Goal: Transaction & Acquisition: Purchase product/service

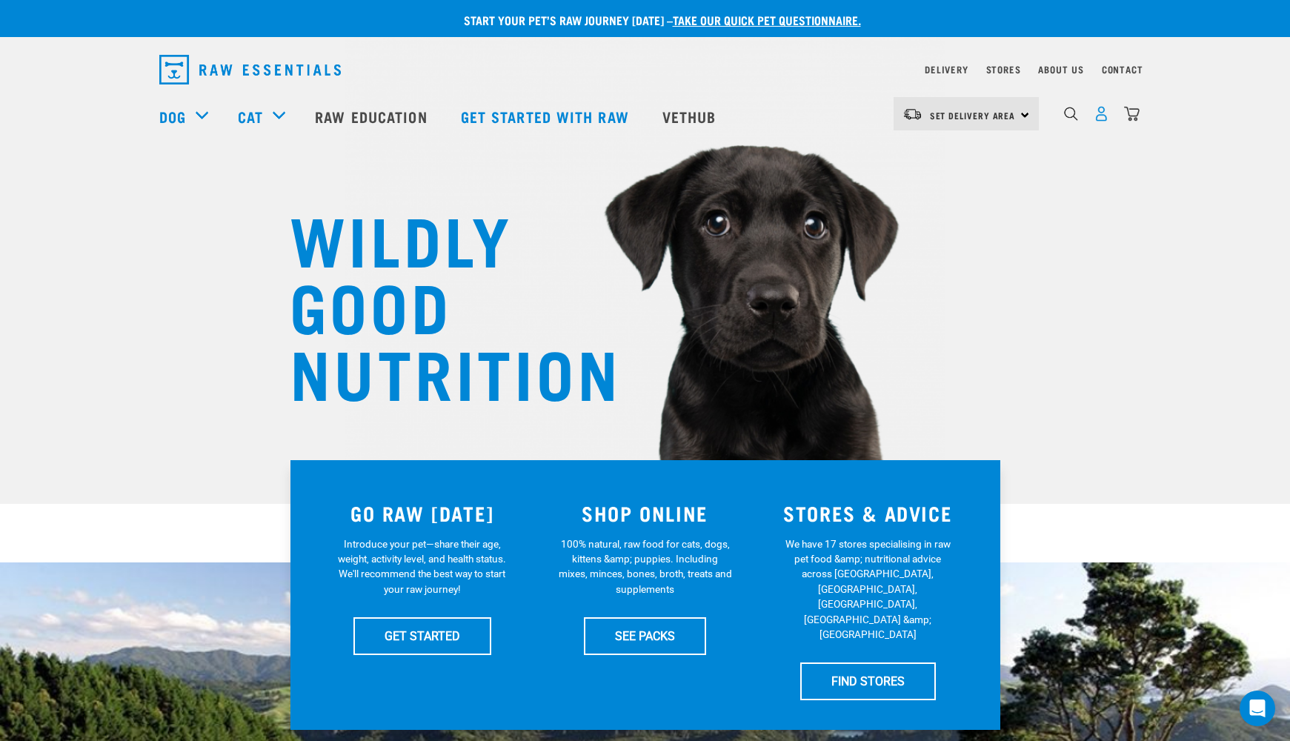
click at [1101, 121] on img "dropdown navigation" at bounding box center [1101, 114] width 16 height 16
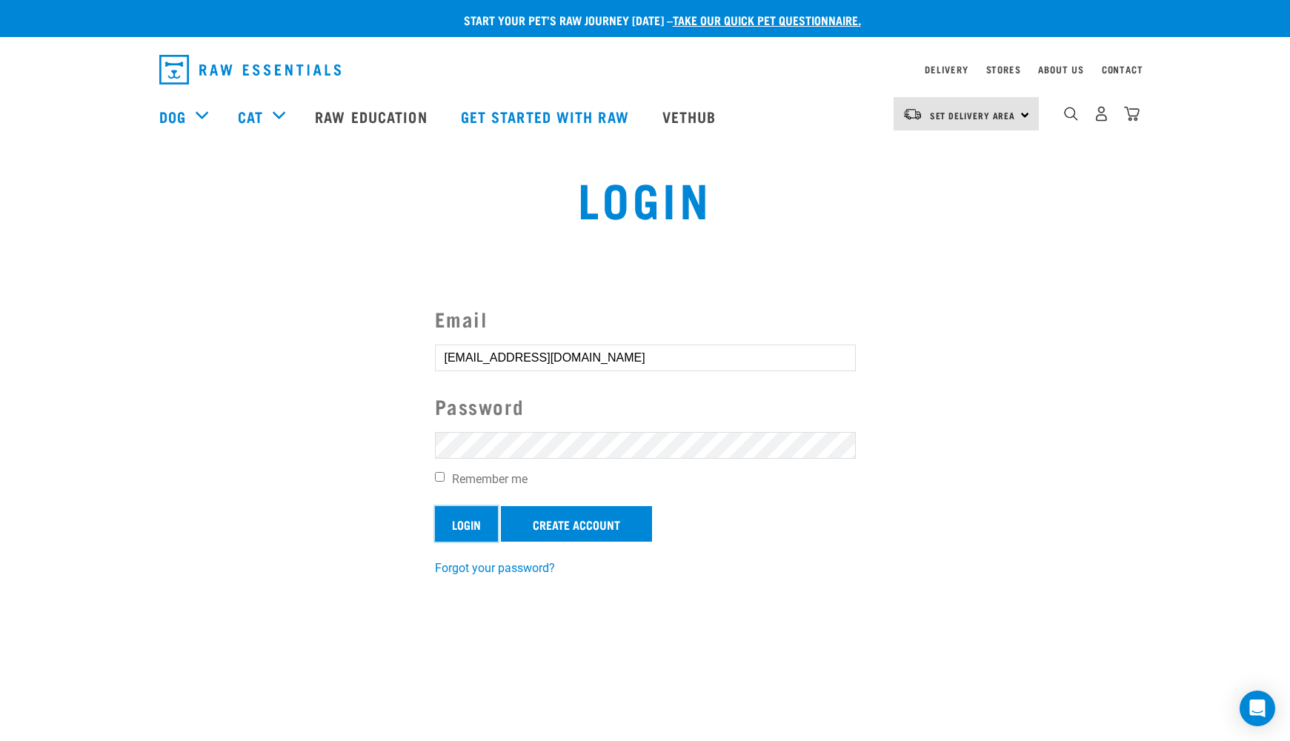
click at [444, 526] on input "Login" at bounding box center [466, 524] width 63 height 36
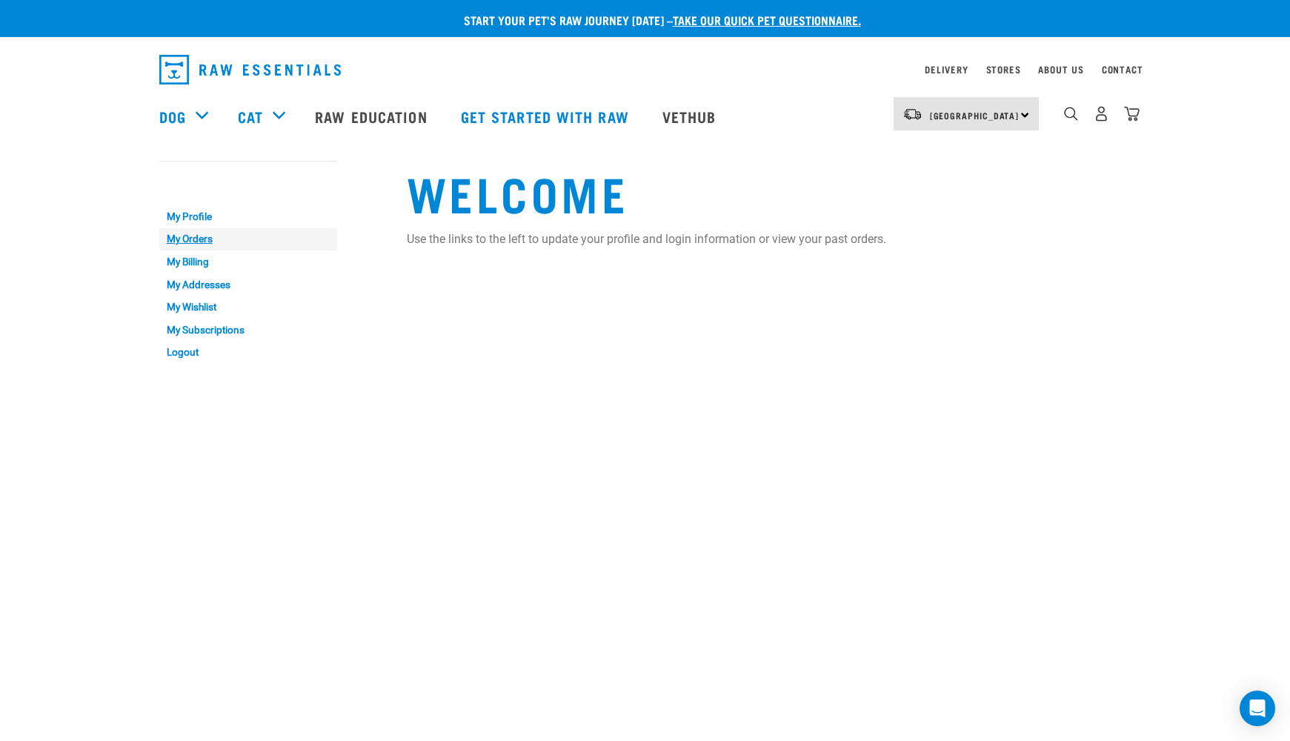
click at [193, 236] on link "My Orders" at bounding box center [248, 239] width 178 height 23
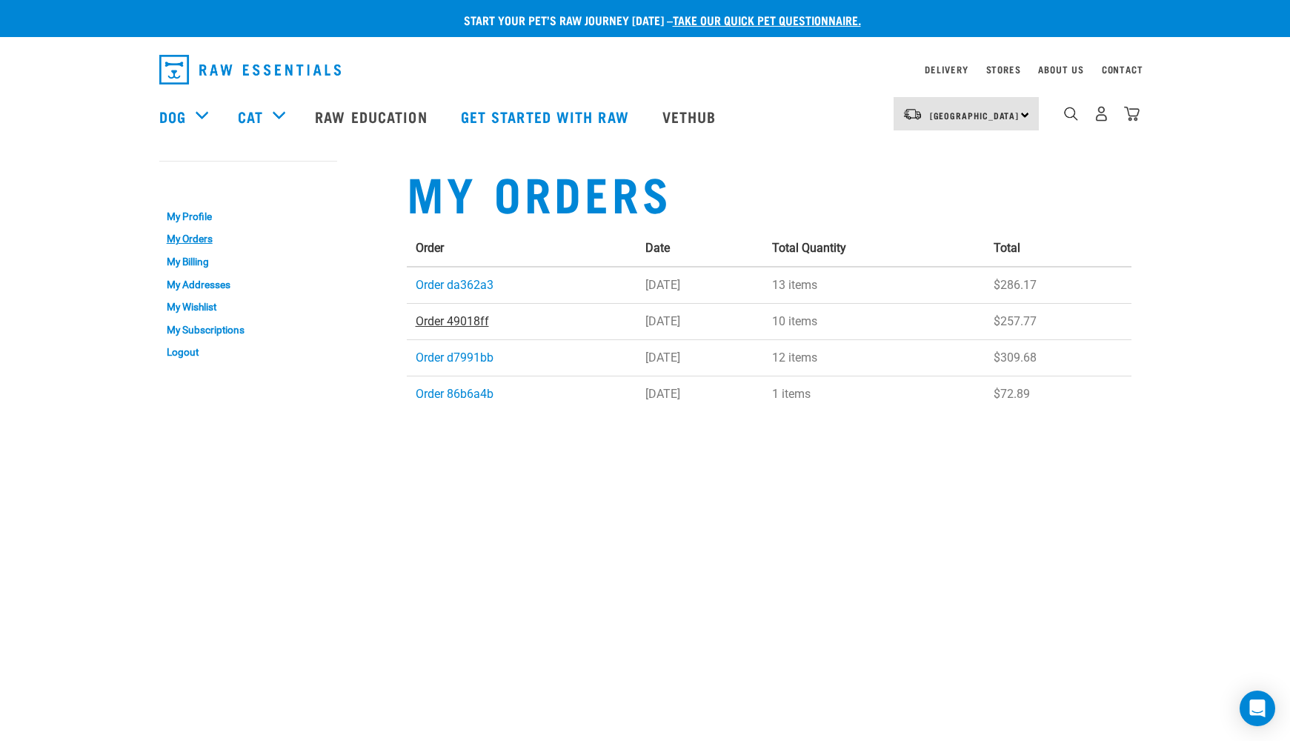
click at [474, 324] on link "Order 49018ff" at bounding box center [452, 321] width 73 height 14
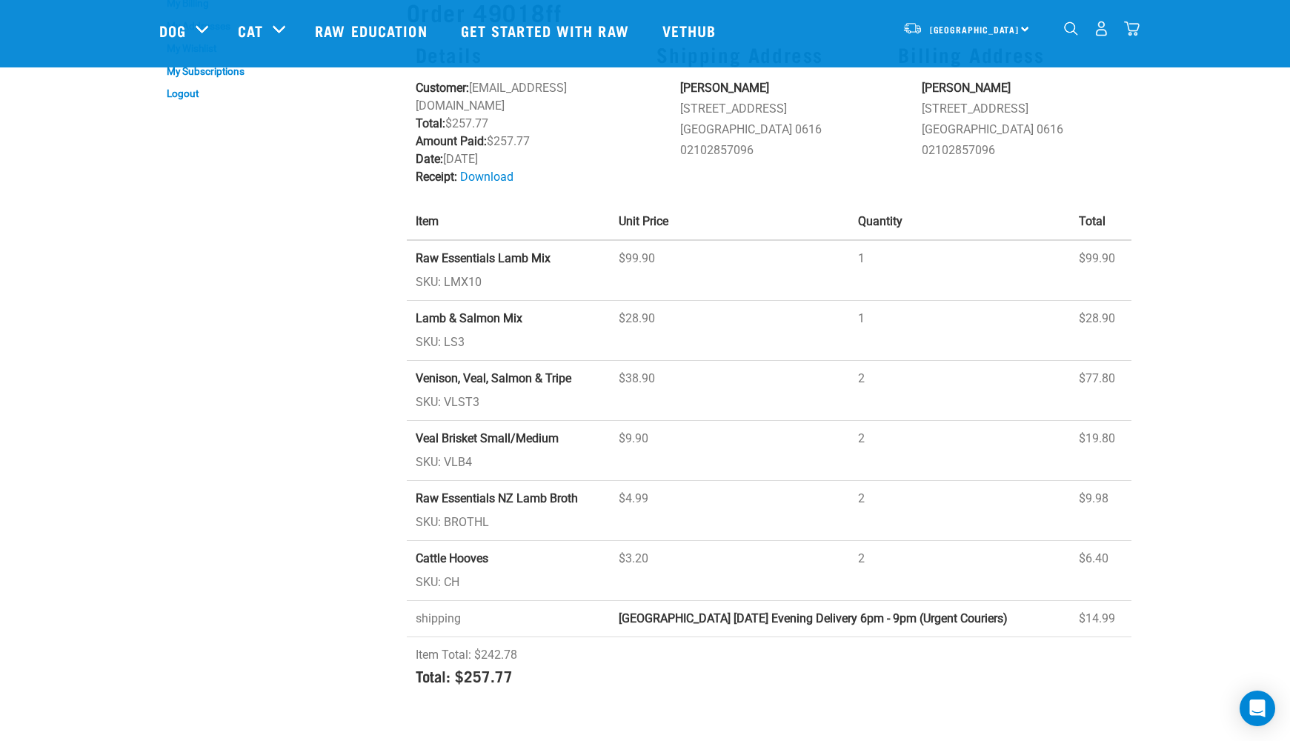
scroll to position [147, 0]
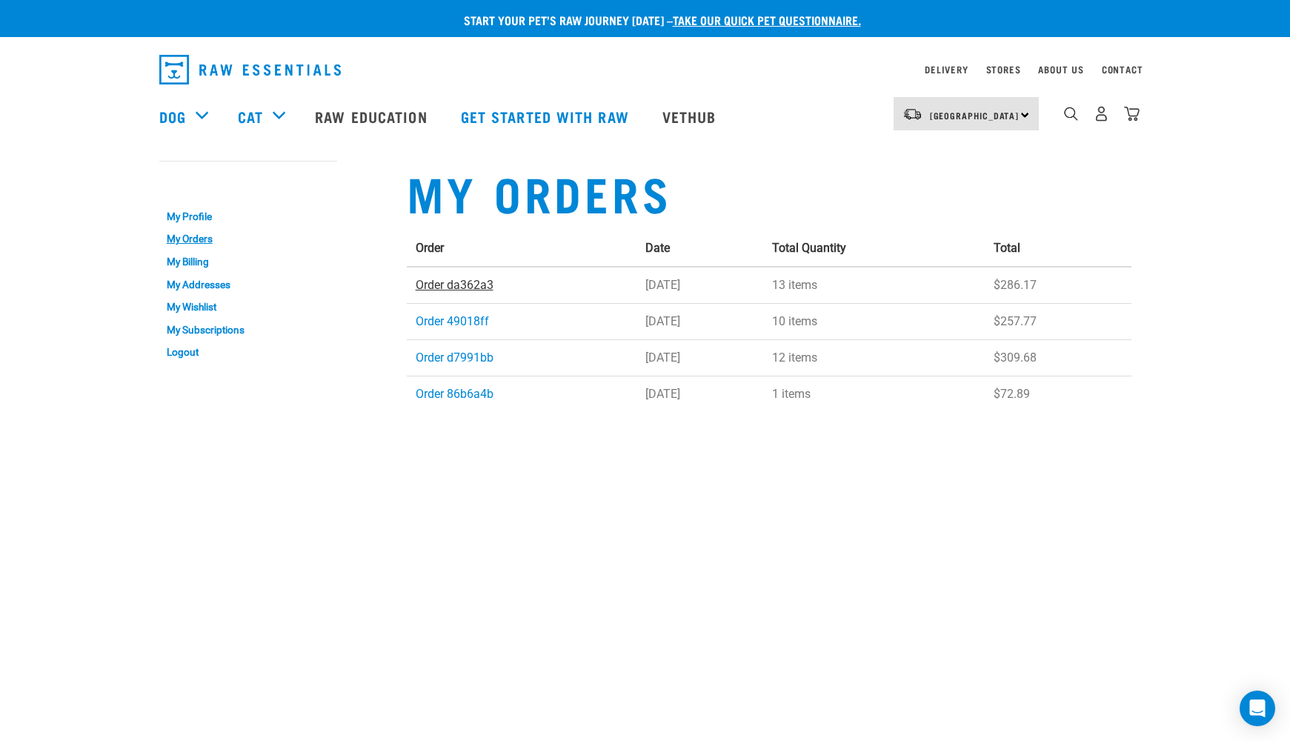
click at [461, 289] on link "Order da362a3" at bounding box center [455, 285] width 78 height 14
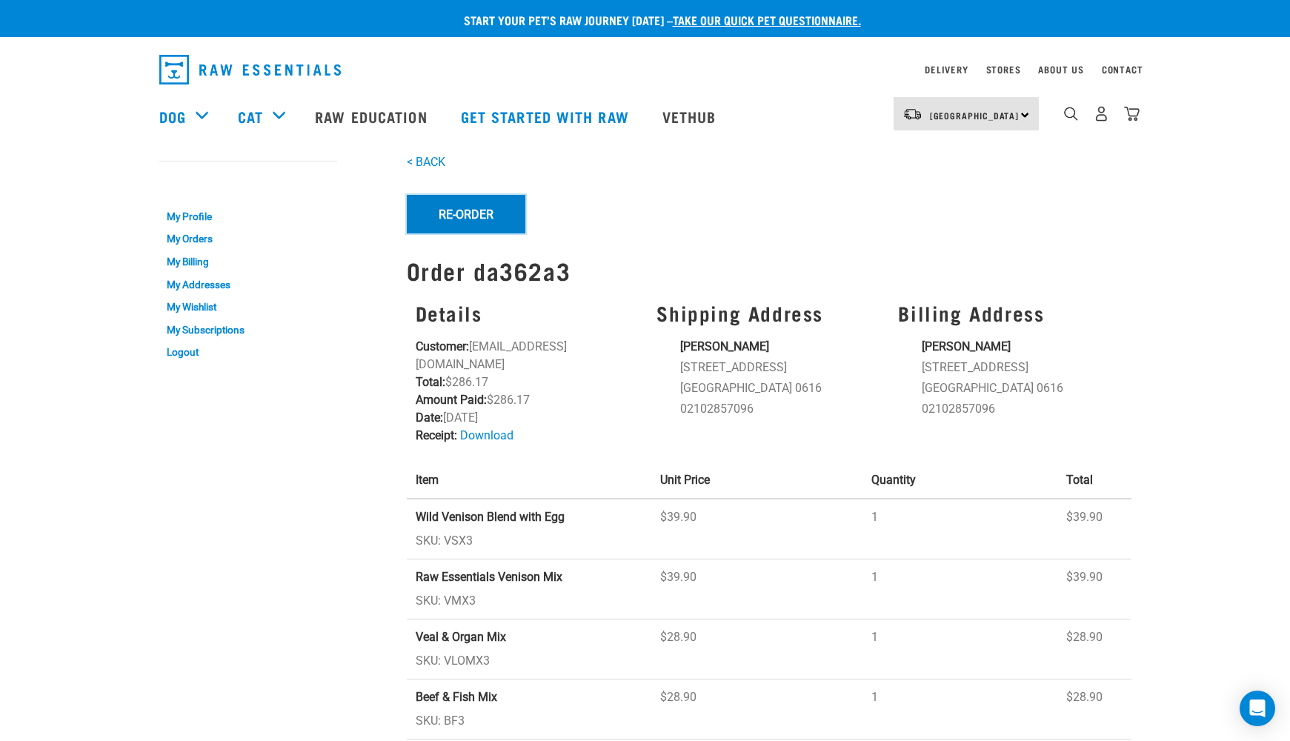
click at [453, 206] on button "Re-Order" at bounding box center [466, 214] width 119 height 39
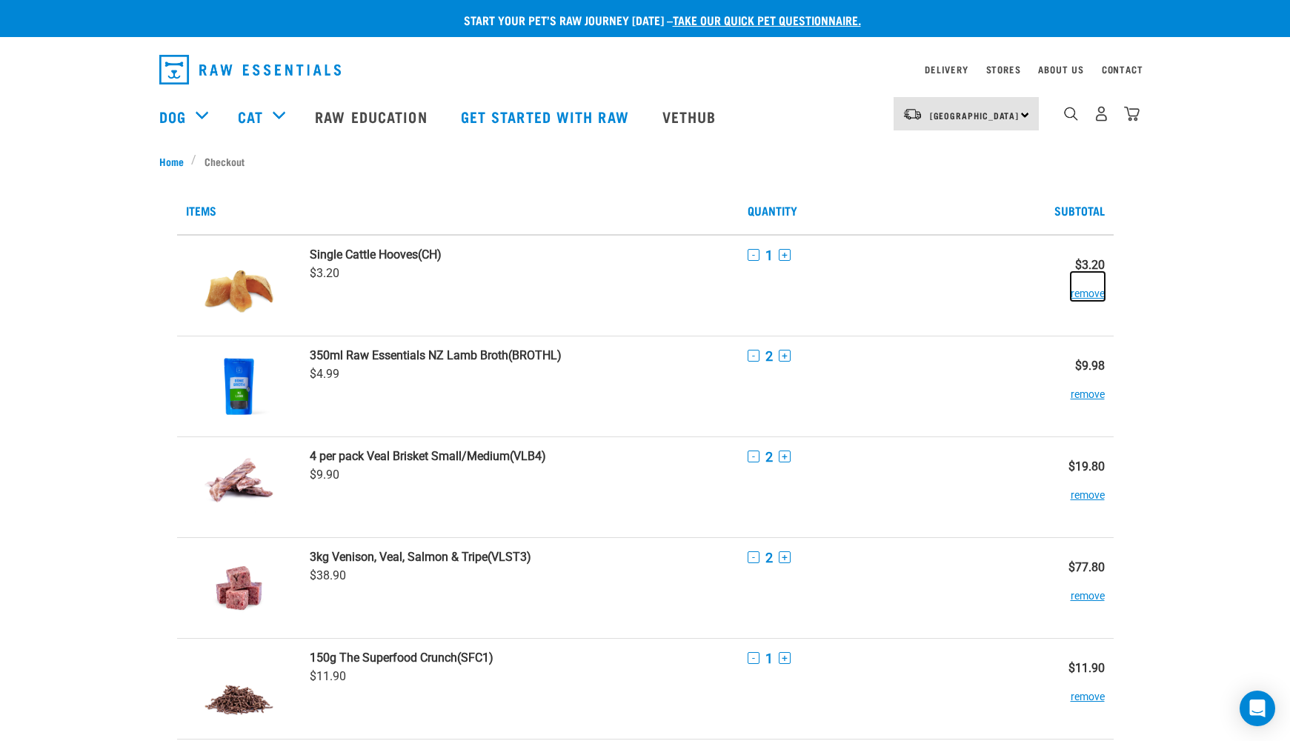
click at [1093, 296] on button "remove" at bounding box center [1087, 286] width 34 height 29
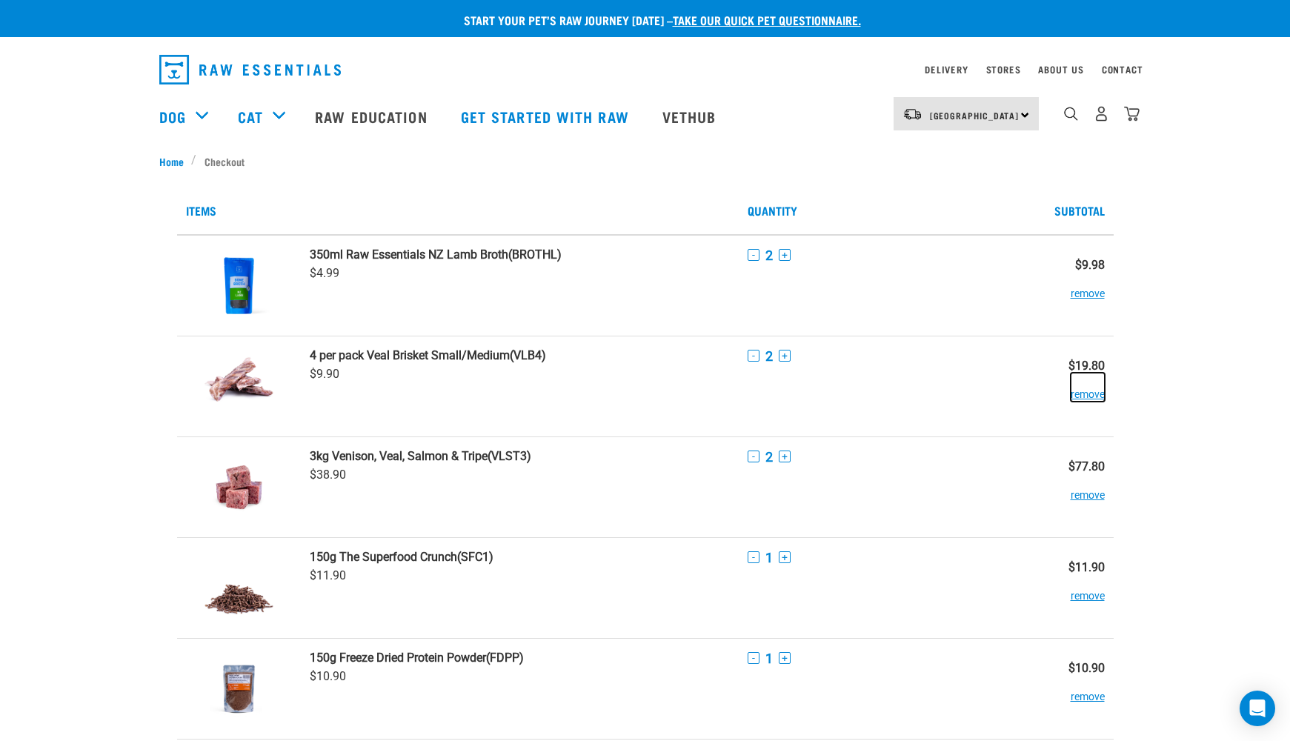
click at [1091, 399] on button "remove" at bounding box center [1087, 387] width 34 height 29
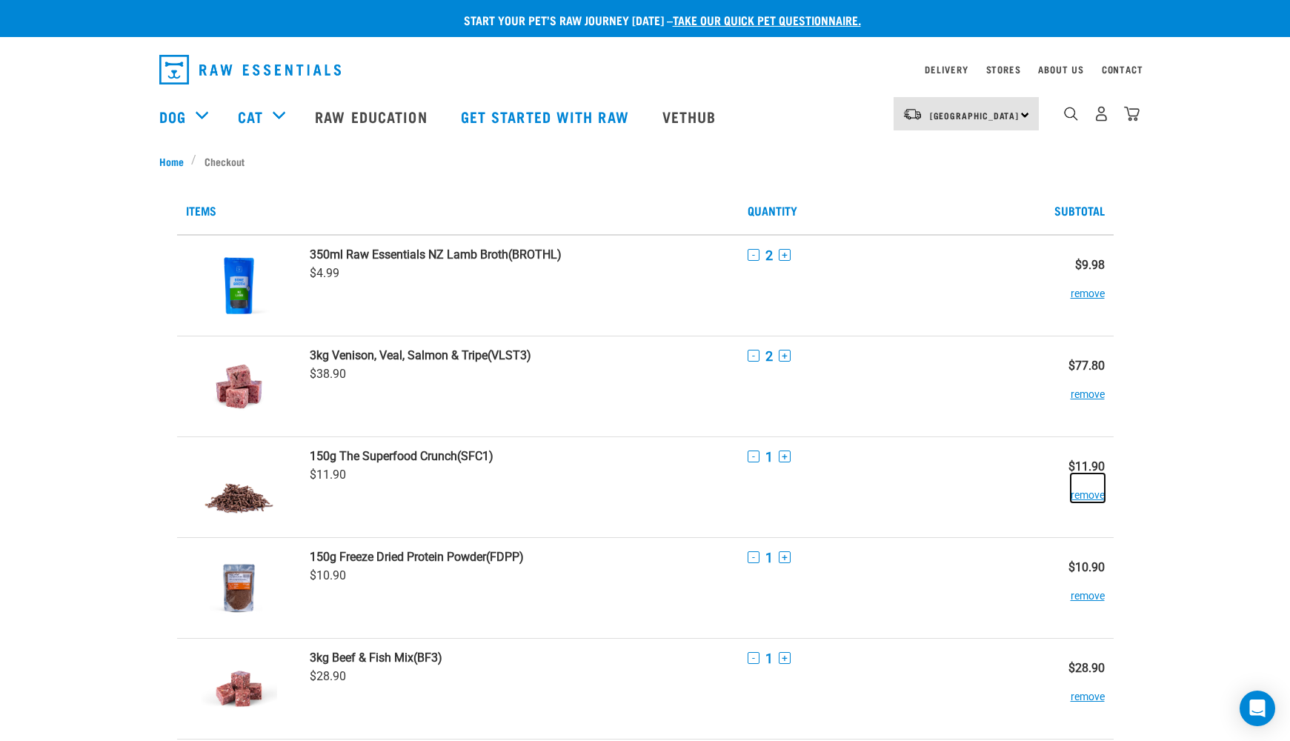
click at [1087, 500] on button "remove" at bounding box center [1087, 487] width 34 height 29
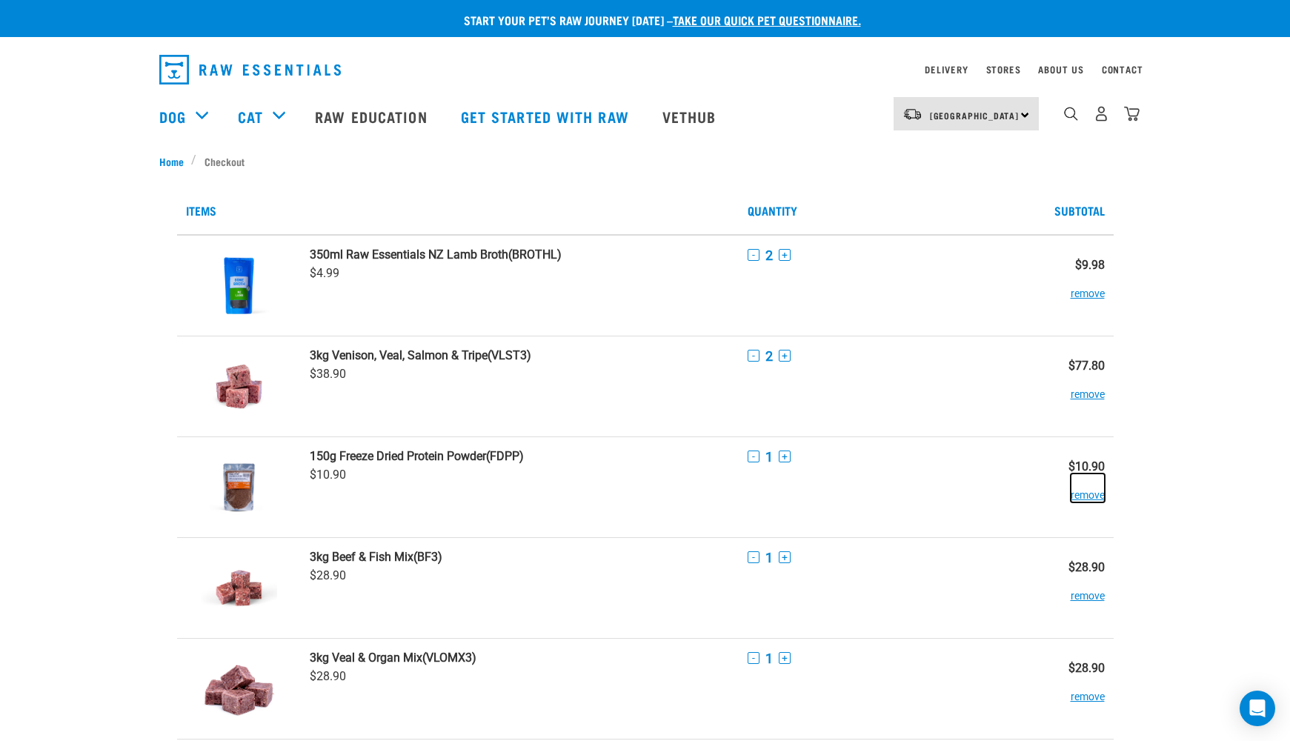
click at [1088, 494] on button "remove" at bounding box center [1087, 487] width 34 height 29
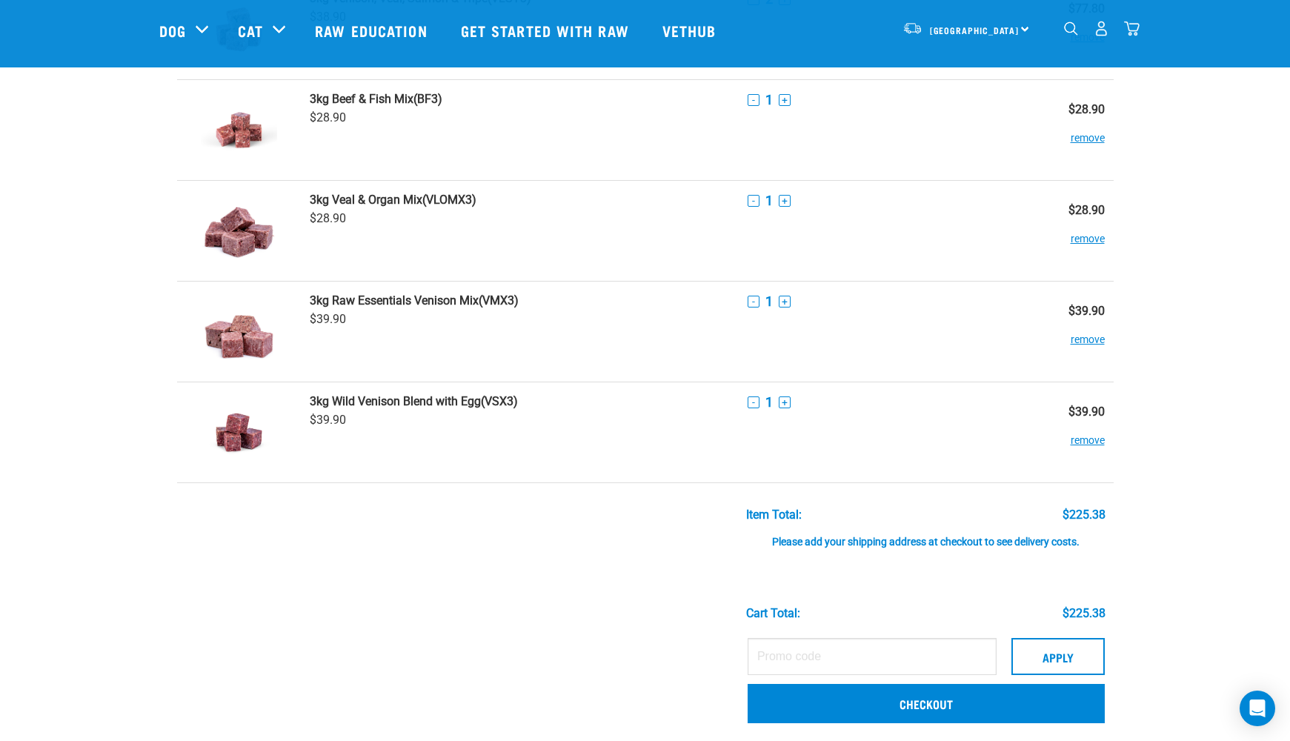
scroll to position [254, 0]
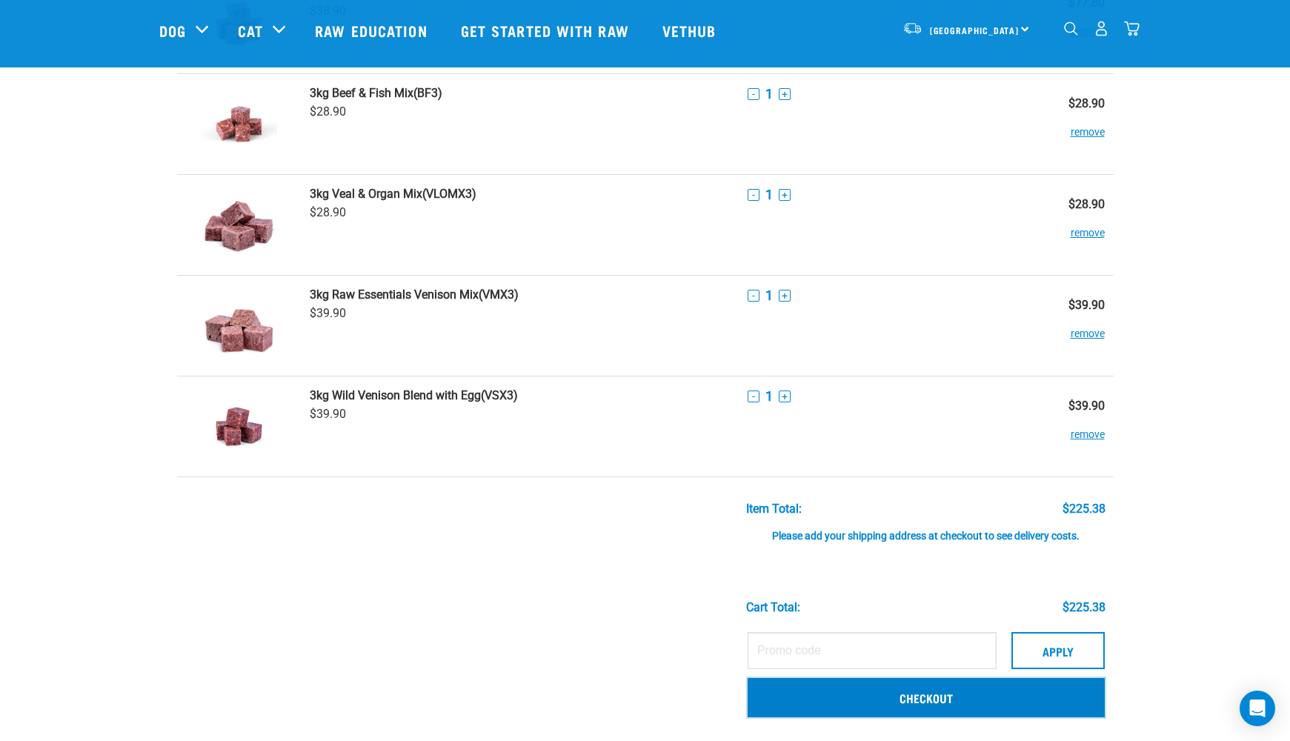
click at [1033, 700] on link "Checkout" at bounding box center [925, 697] width 357 height 39
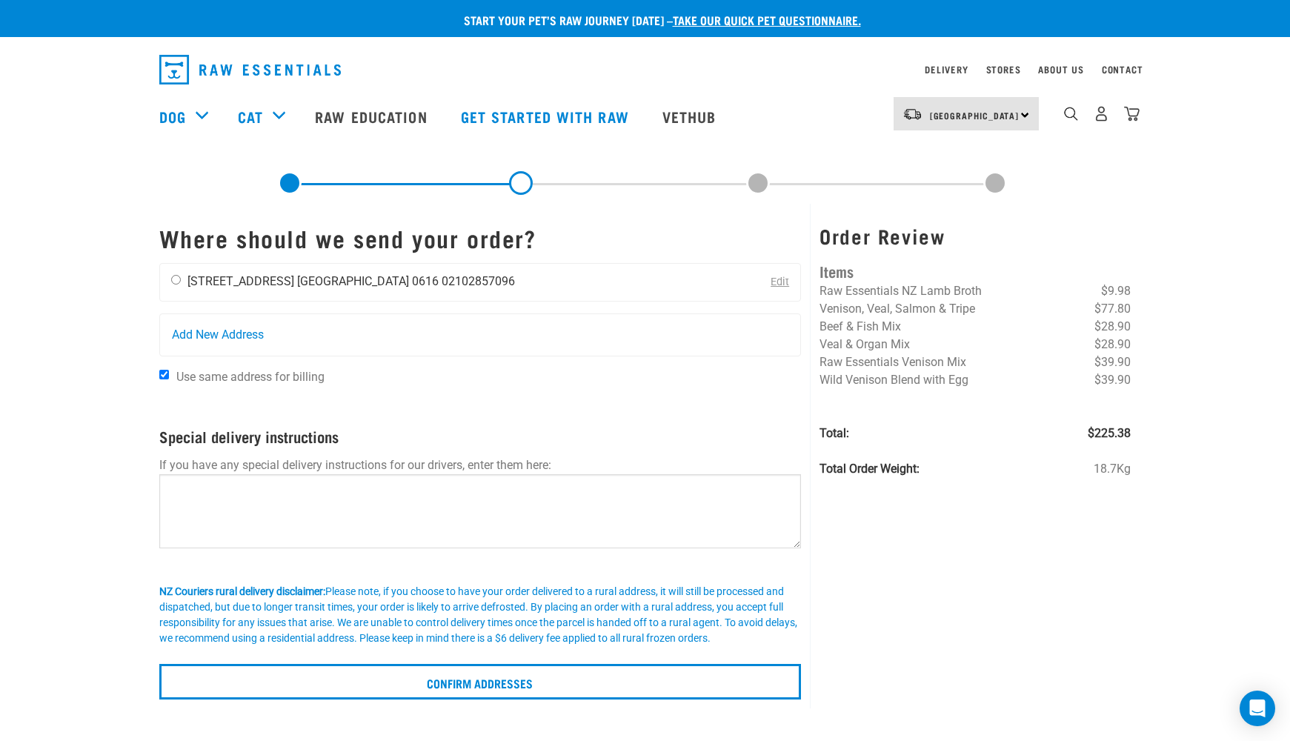
click at [177, 279] on input "radio" at bounding box center [176, 280] width 10 height 10
radio input "true"
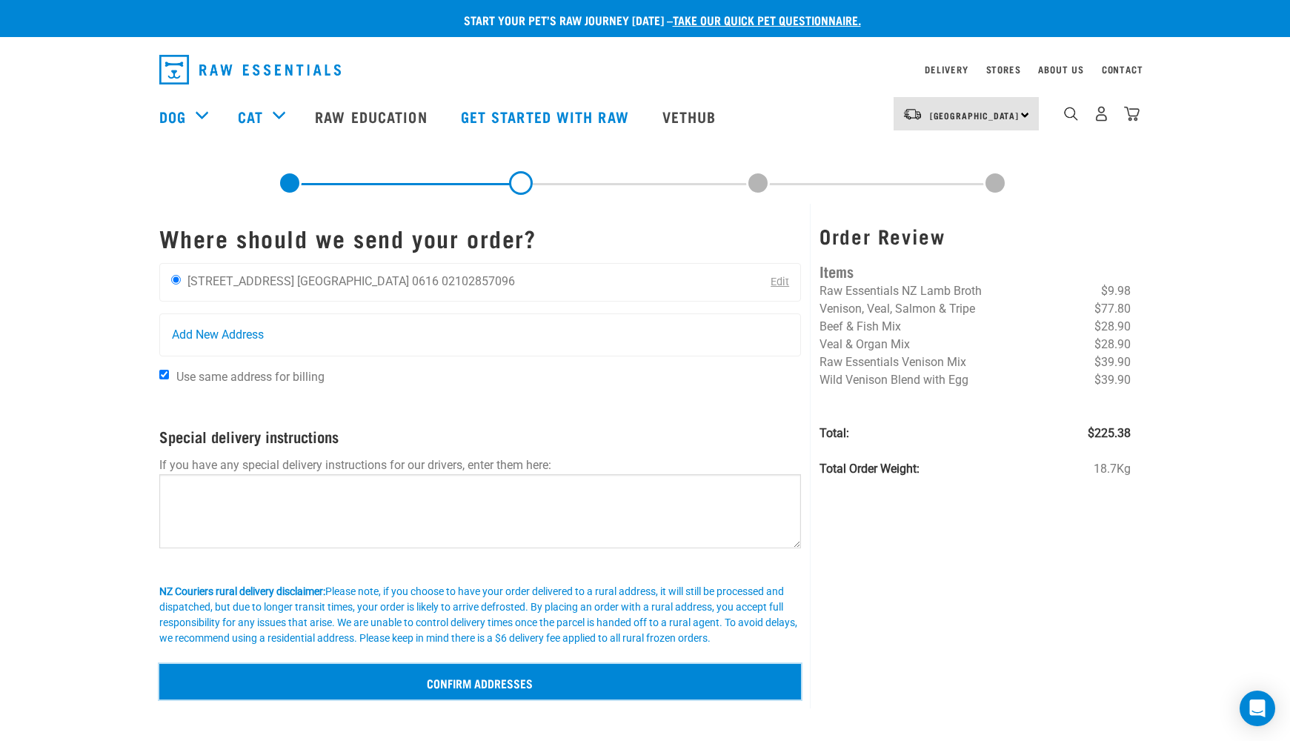
click at [631, 687] on input "Confirm addresses" at bounding box center [480, 682] width 642 height 36
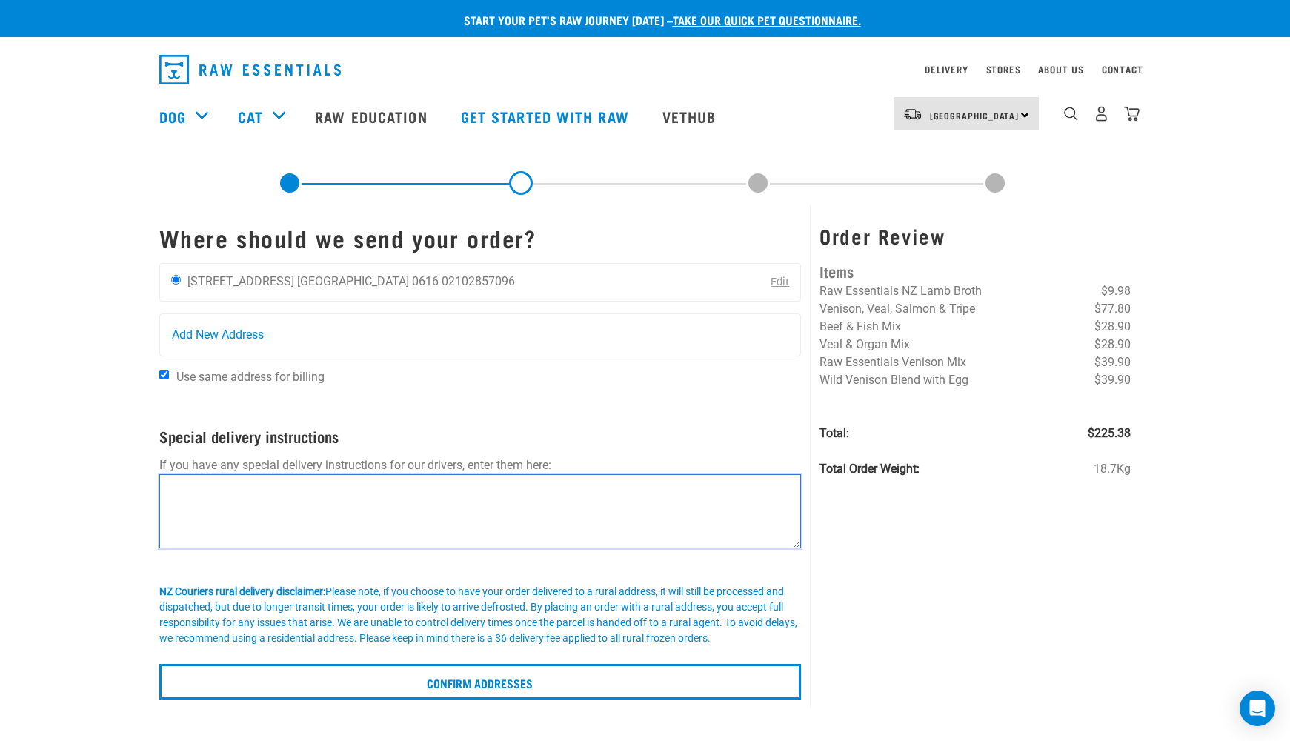
click at [412, 483] on textarea at bounding box center [480, 511] width 642 height 74
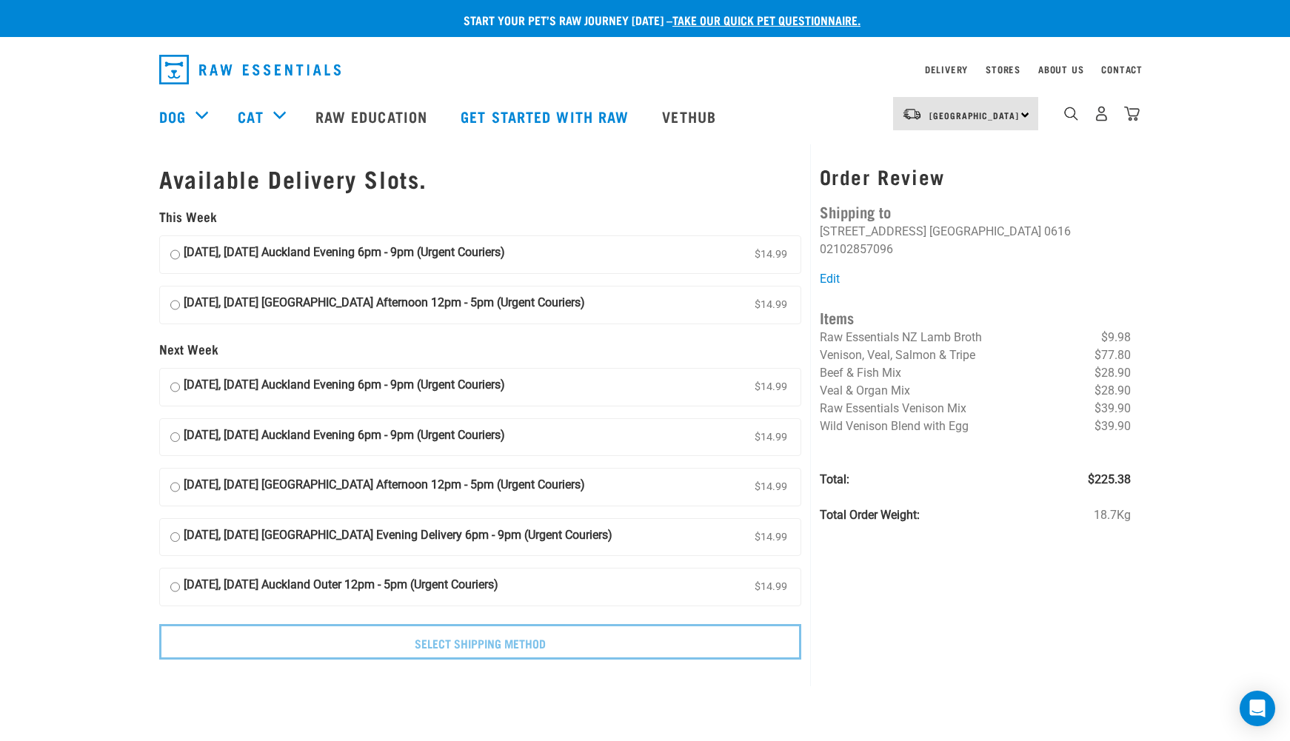
click at [176, 254] on input "12 September, Friday Auckland Evening 6pm - 9pm (Urgent Couriers) $14.99" at bounding box center [175, 255] width 10 height 22
radio input "true"
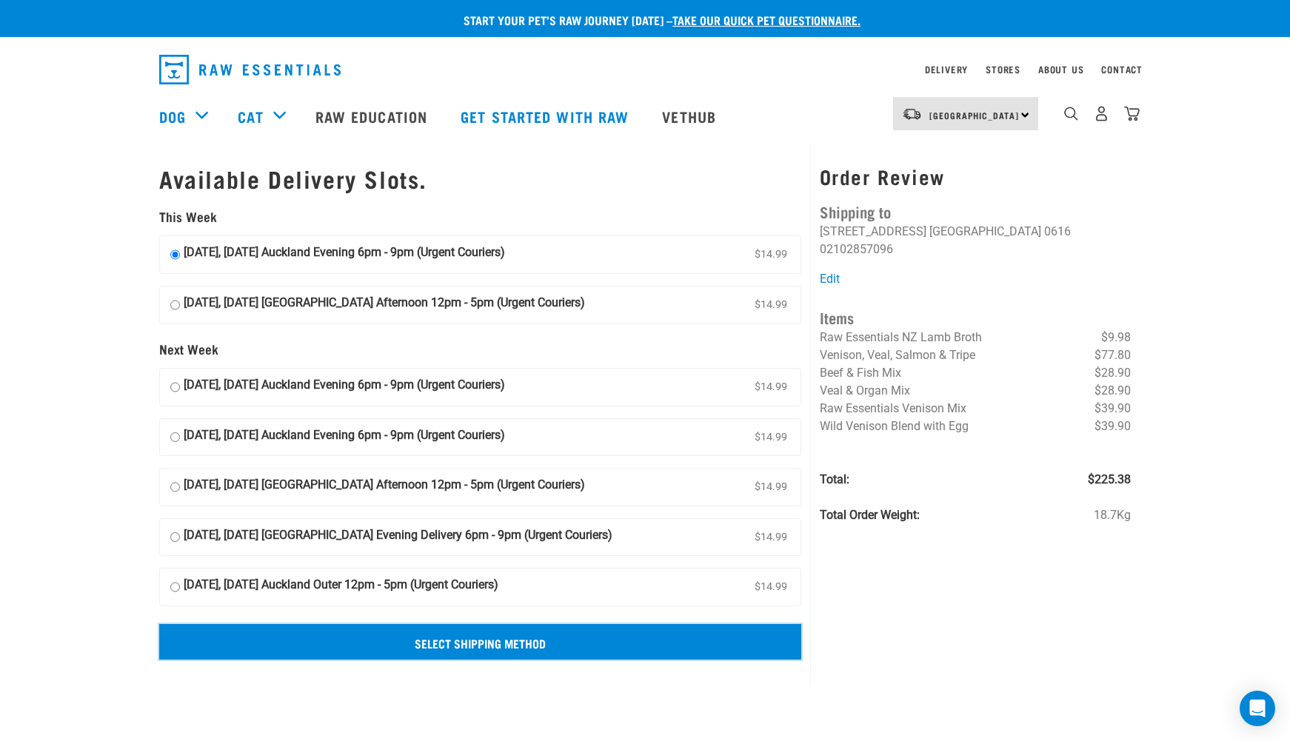
click at [677, 642] on input "Select Shipping Method" at bounding box center [480, 642] width 642 height 36
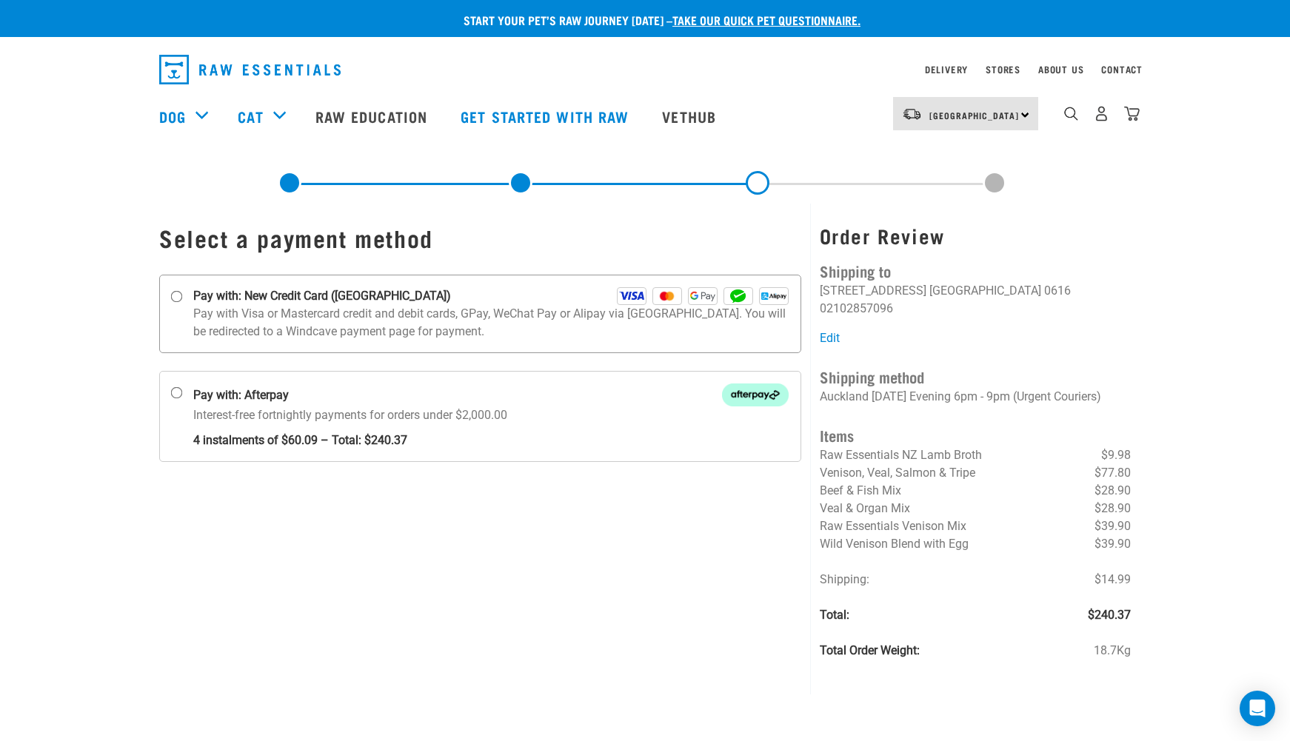
click at [176, 299] on input "Pay with: New Credit Card (Windcave)" at bounding box center [177, 297] width 12 height 12
radio input "true"
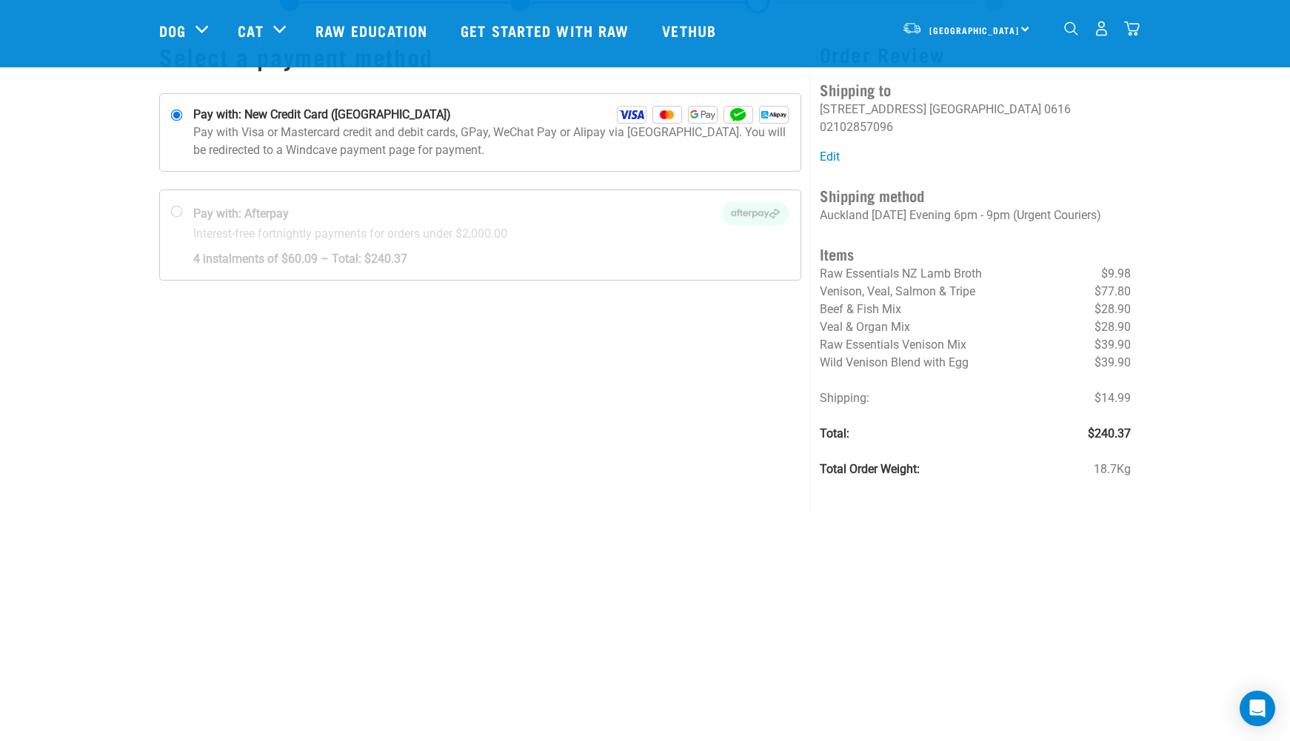
scroll to position [71, 0]
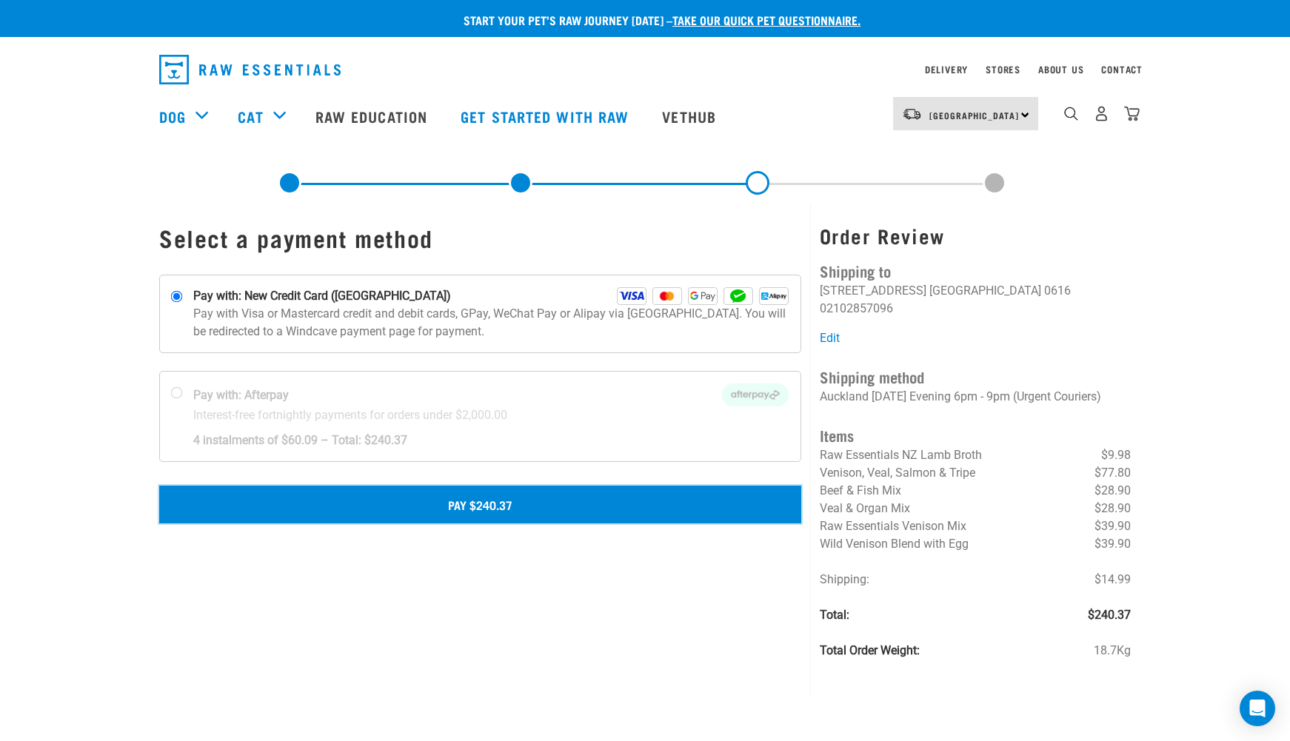
click at [627, 507] on button "Pay $240.37" at bounding box center [480, 504] width 642 height 37
